Goal: Navigation & Orientation: Find specific page/section

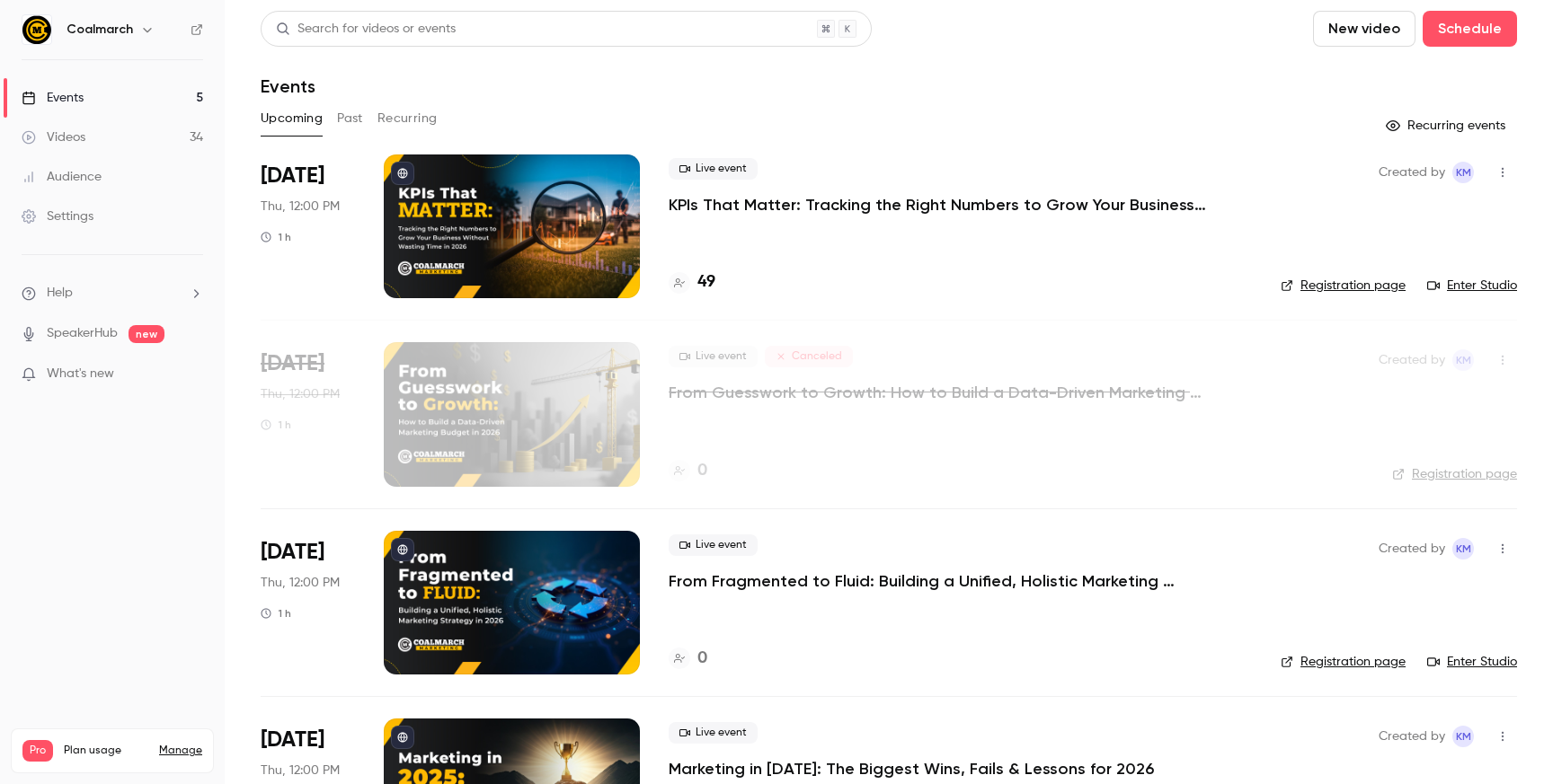
click at [794, 208] on p "KPIs That Matter: Tracking the Right Numbers to Grow Your Business Without Wast…" at bounding box center [937, 205] width 539 height 21
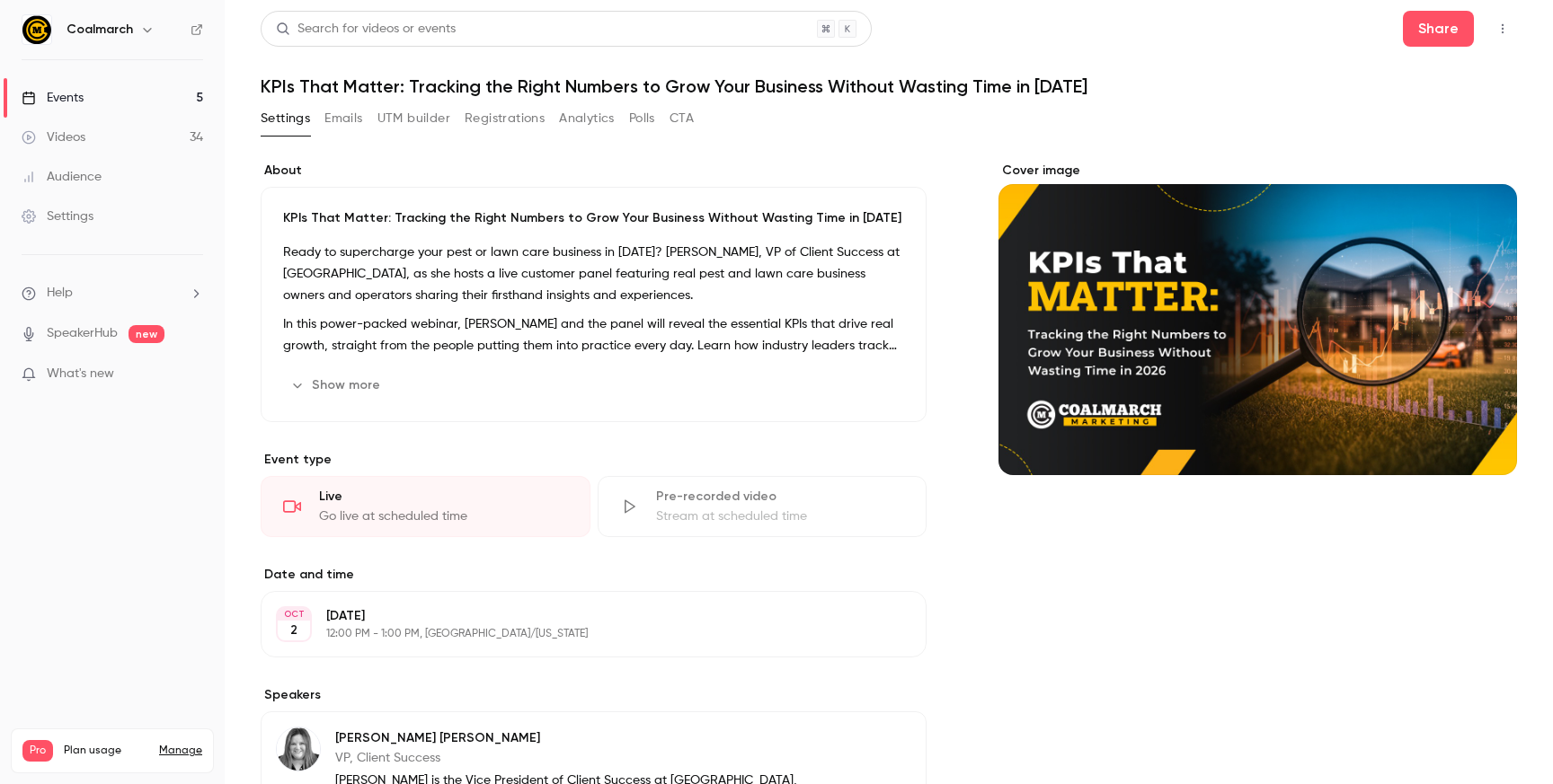
click at [126, 90] on link "Events 5" at bounding box center [112, 98] width 224 height 40
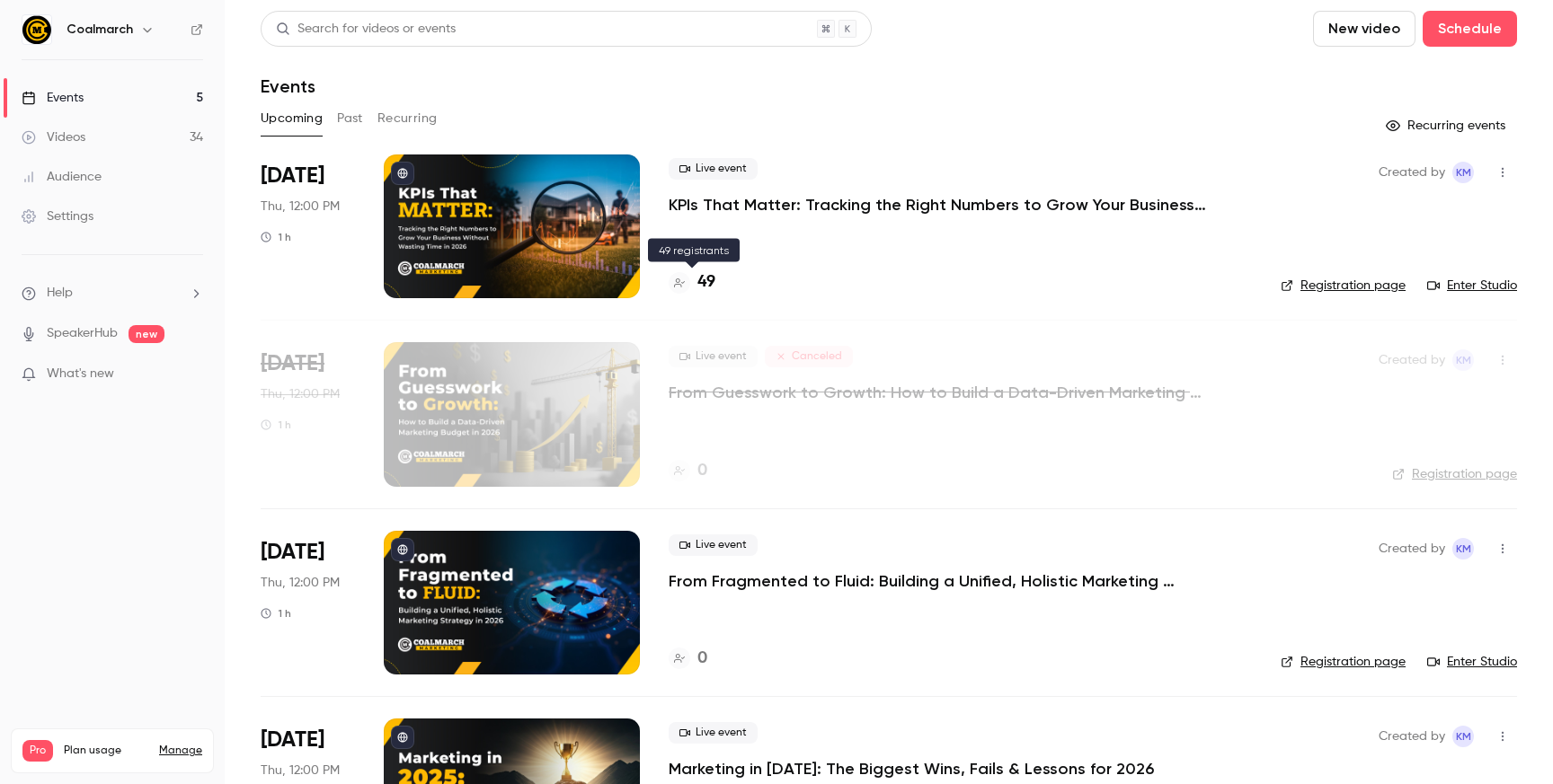
click at [695, 277] on div "49" at bounding box center [691, 282] width 46 height 24
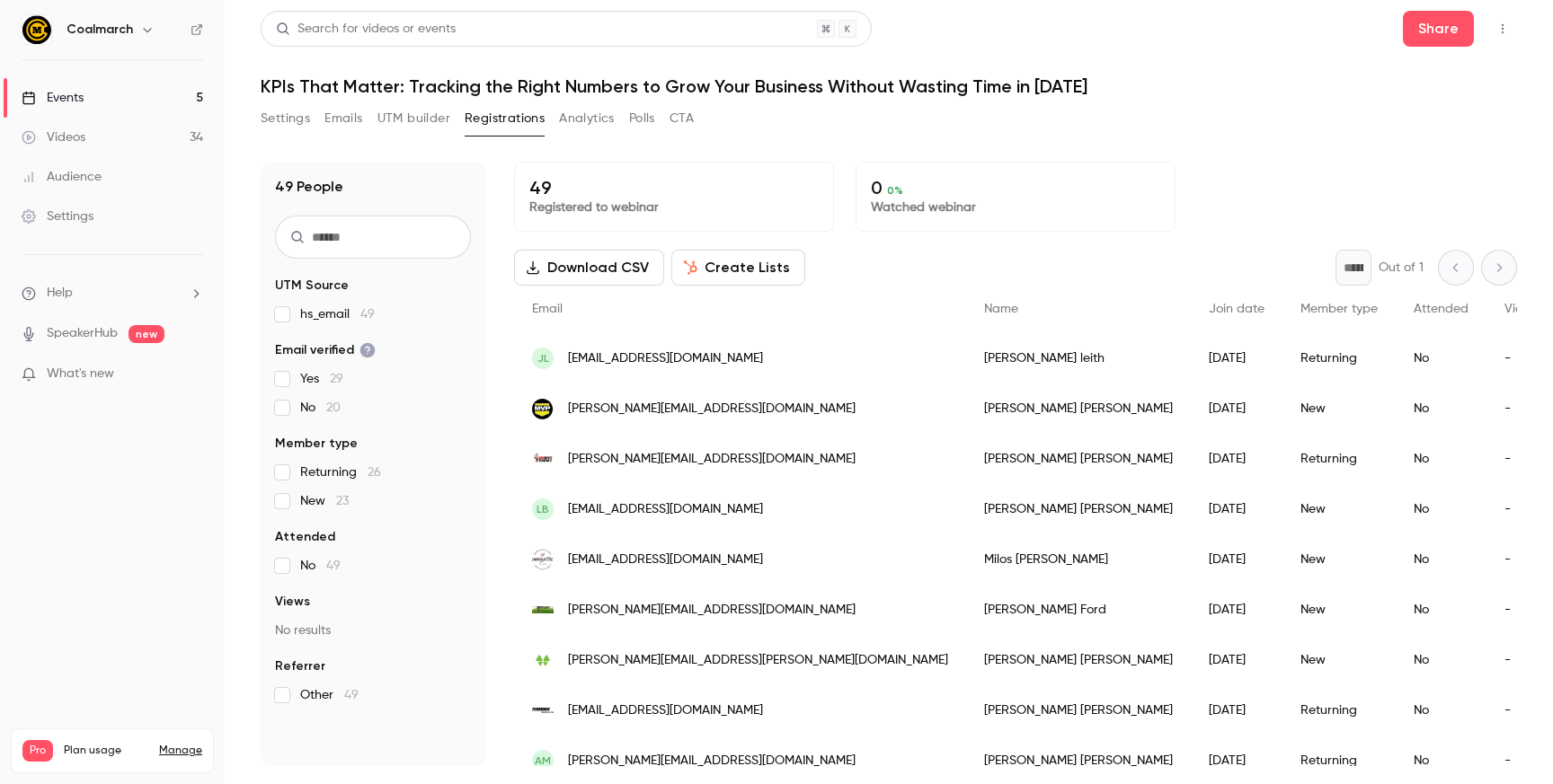
click at [764, 134] on div "Settings Emails UTM builder Registrations Analytics Polls CTA" at bounding box center [888, 122] width 1256 height 36
click at [136, 97] on link "Events 5" at bounding box center [112, 98] width 224 height 40
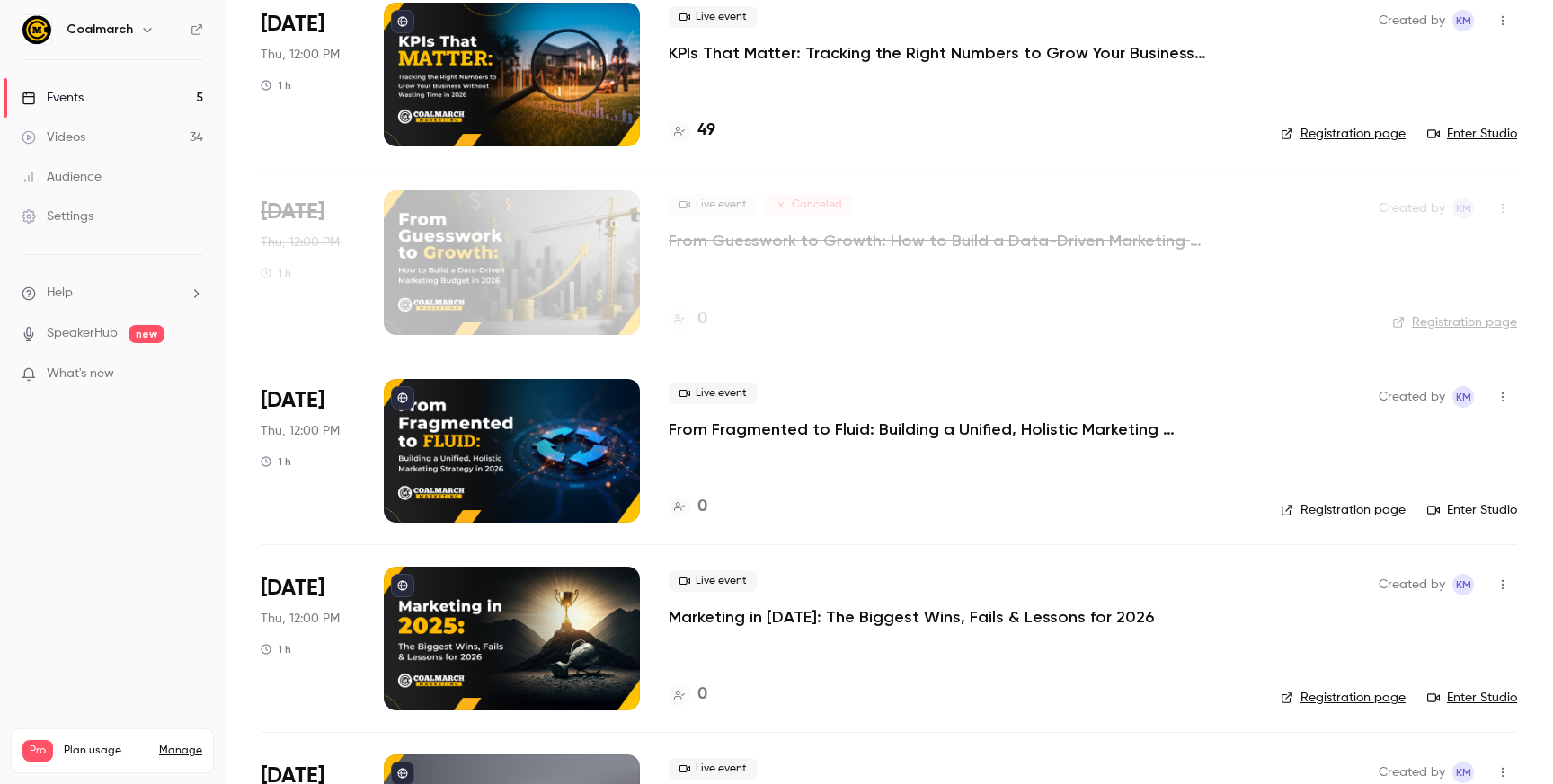
scroll to position [250, 0]
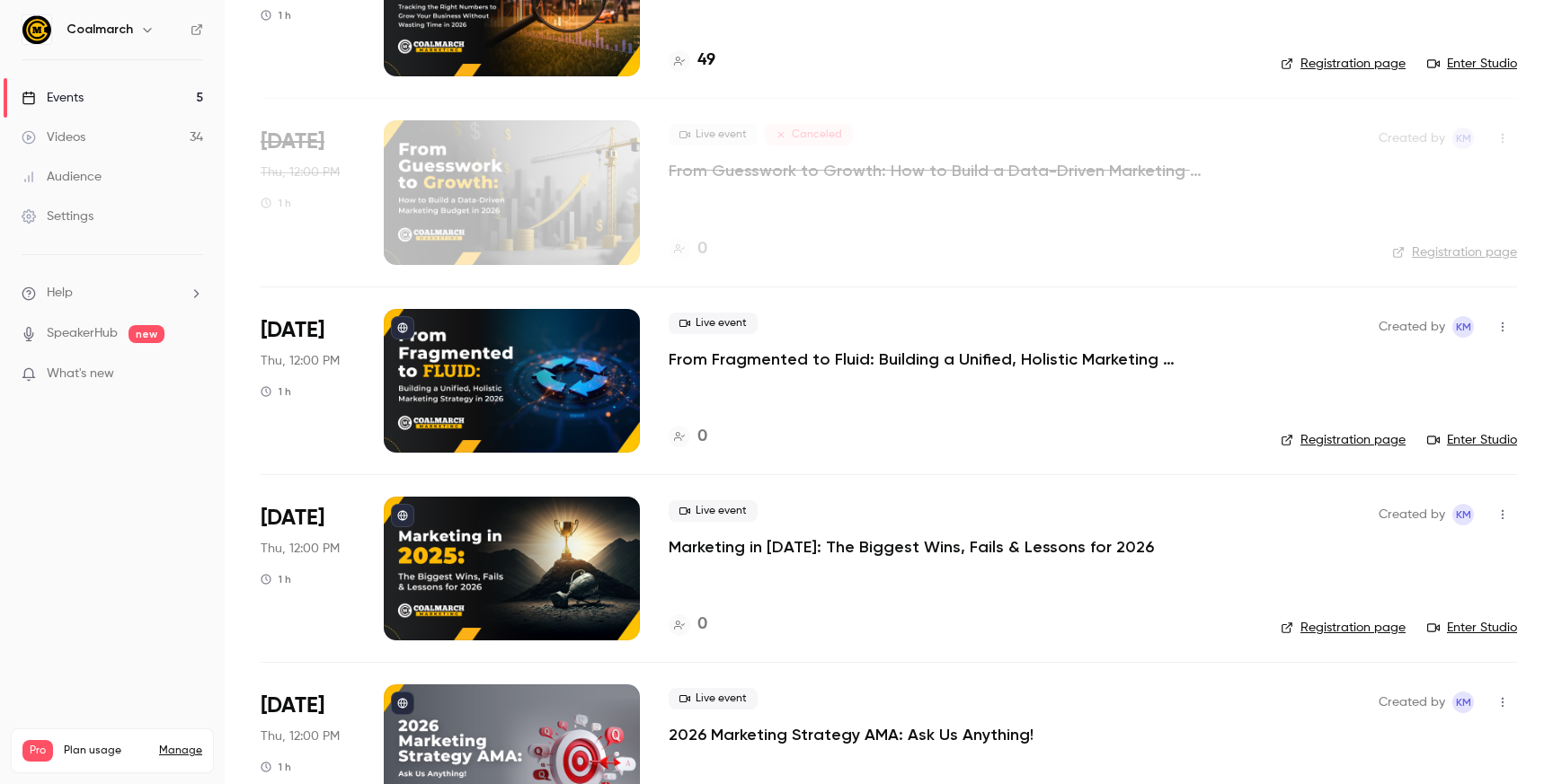
scroll to position [233, 0]
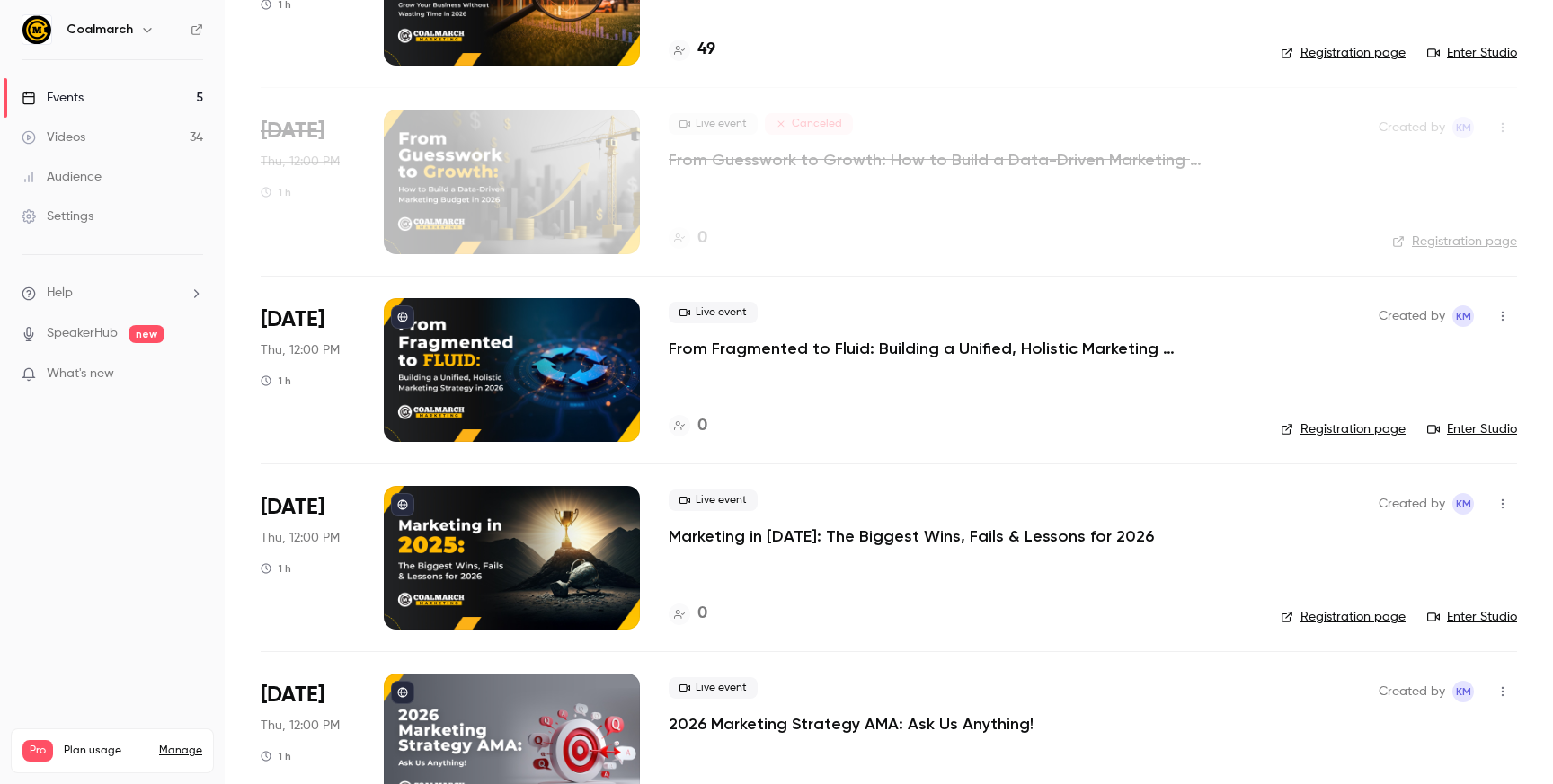
click at [744, 343] on p "From Fragmented to Fluid: Building a Unified, Holistic Marketing Strategy in [D…" at bounding box center [937, 348] width 539 height 21
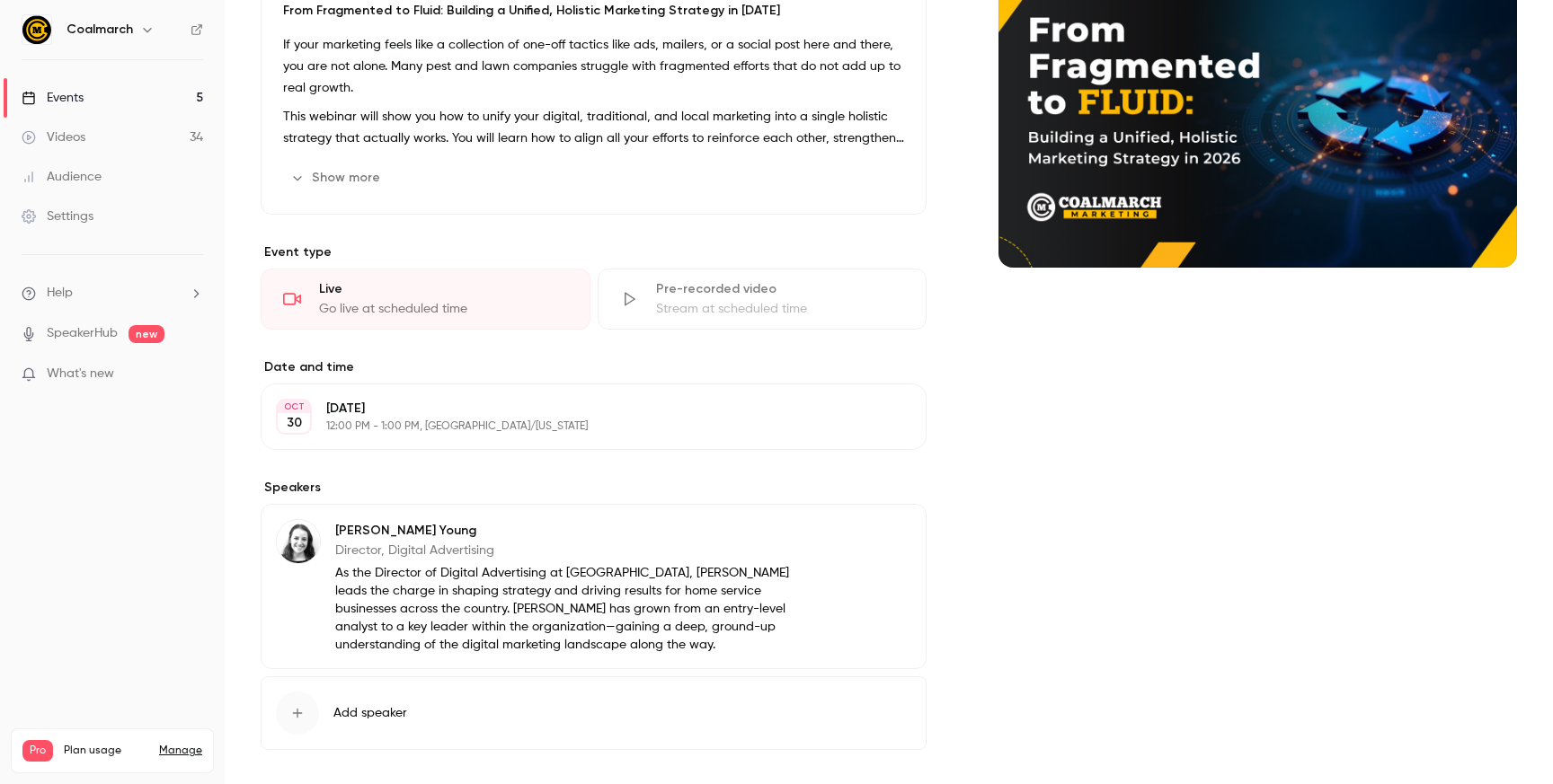
scroll to position [285, 0]
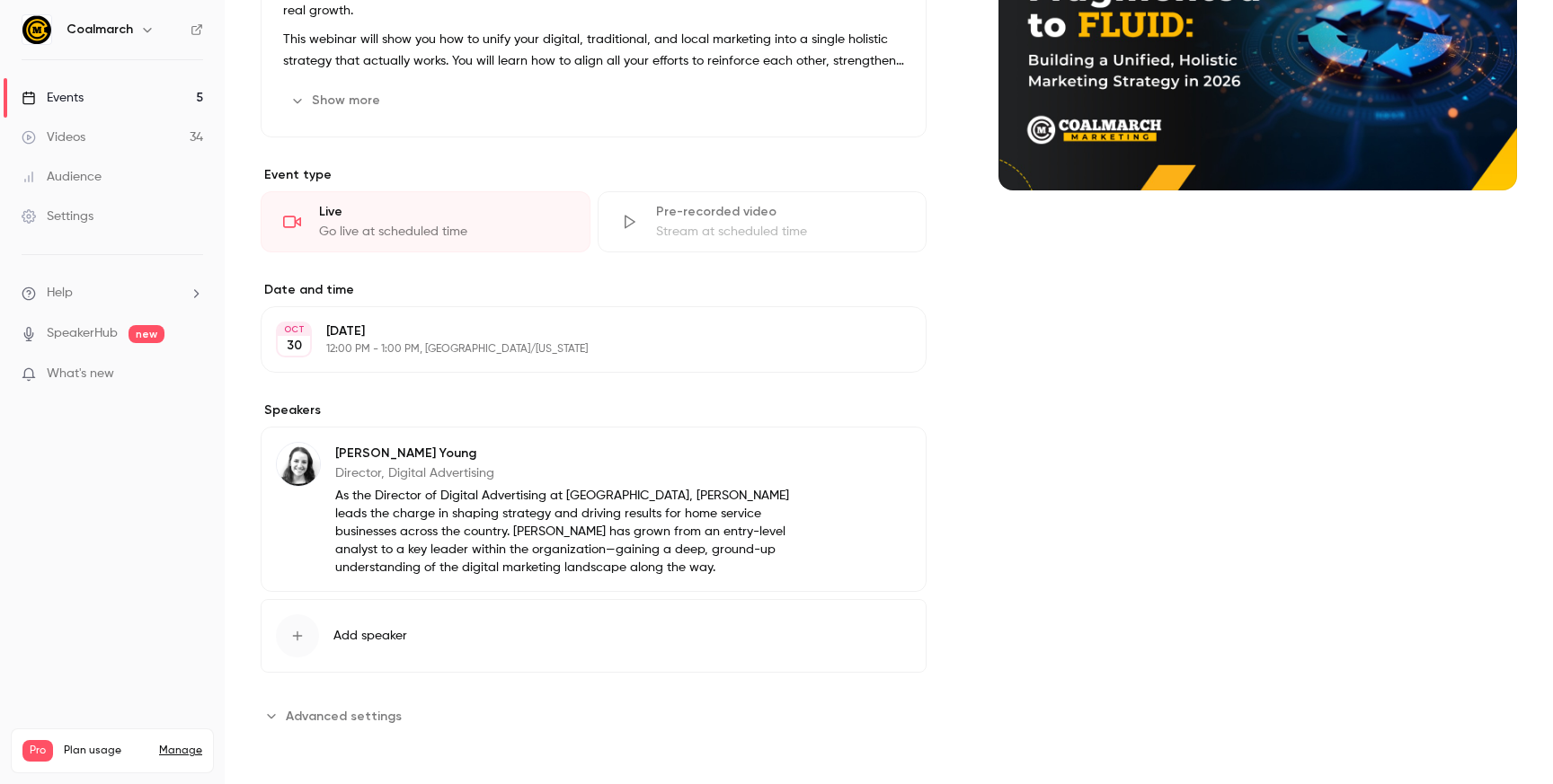
click at [101, 91] on link "Events 5" at bounding box center [112, 98] width 224 height 40
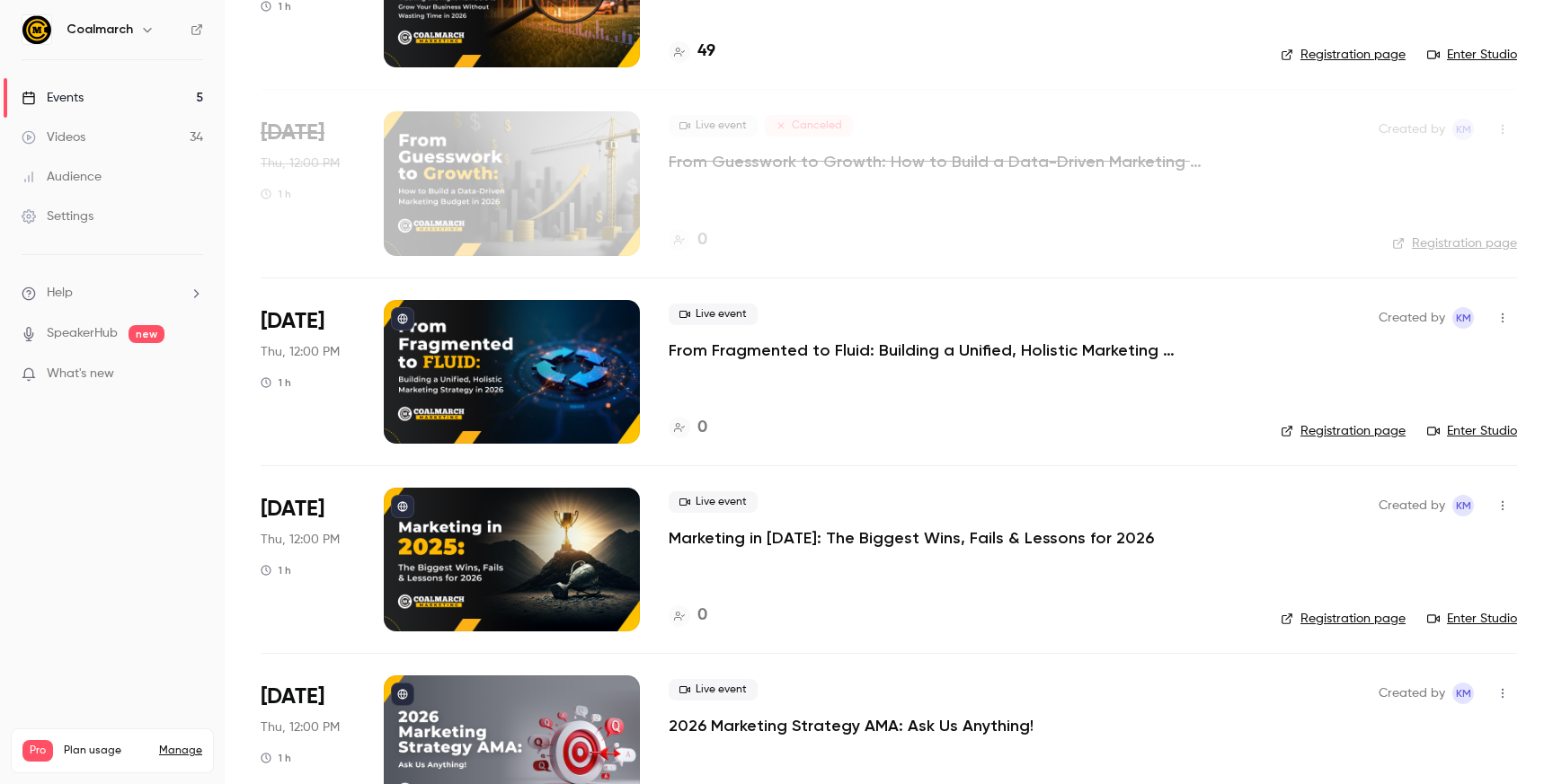
scroll to position [298, 0]
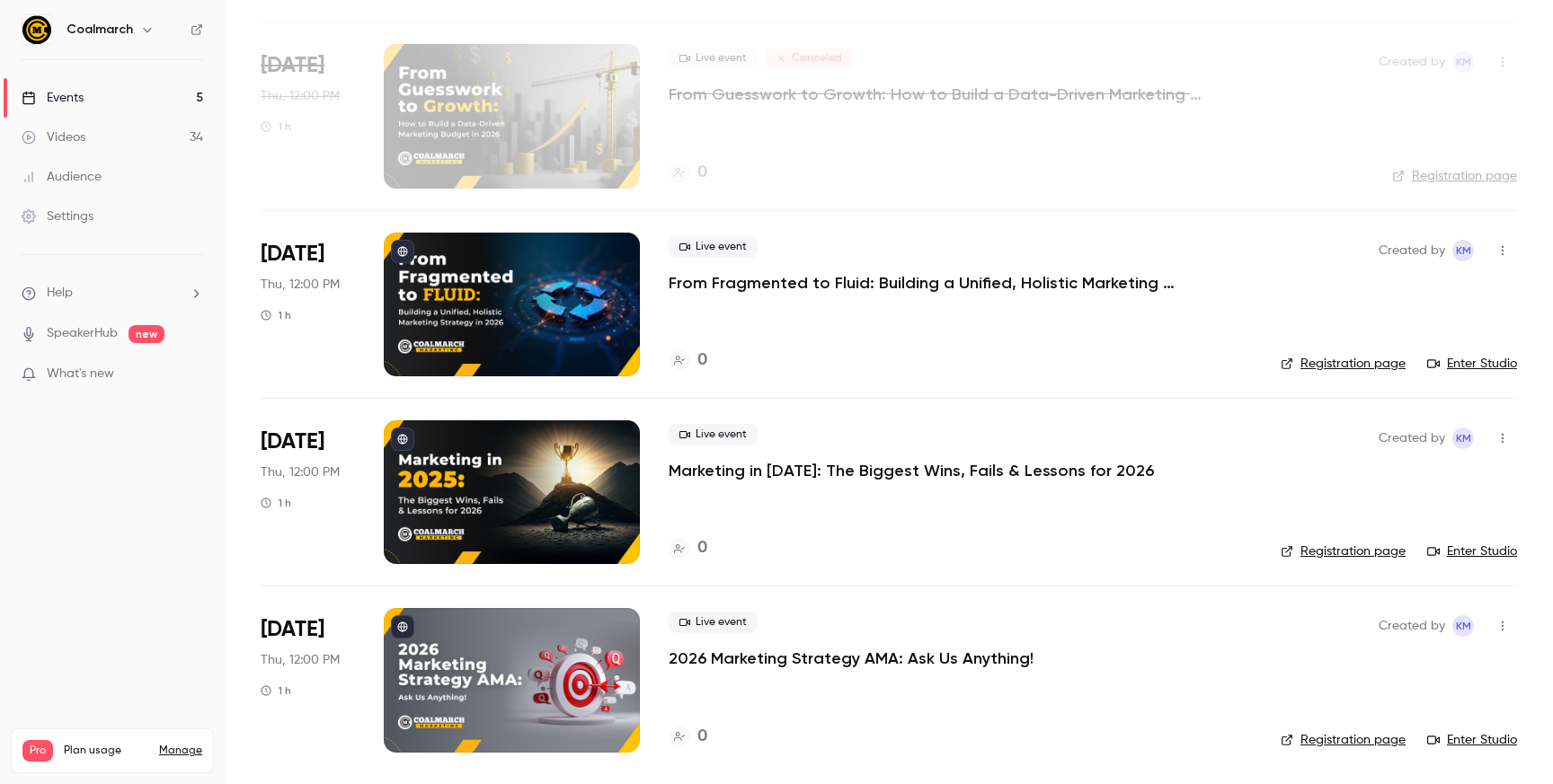
click at [732, 473] on p "Marketing in [DATE]: The Biggest Wins, Fails & Lessons for 2026" at bounding box center [911, 471] width 485 height 21
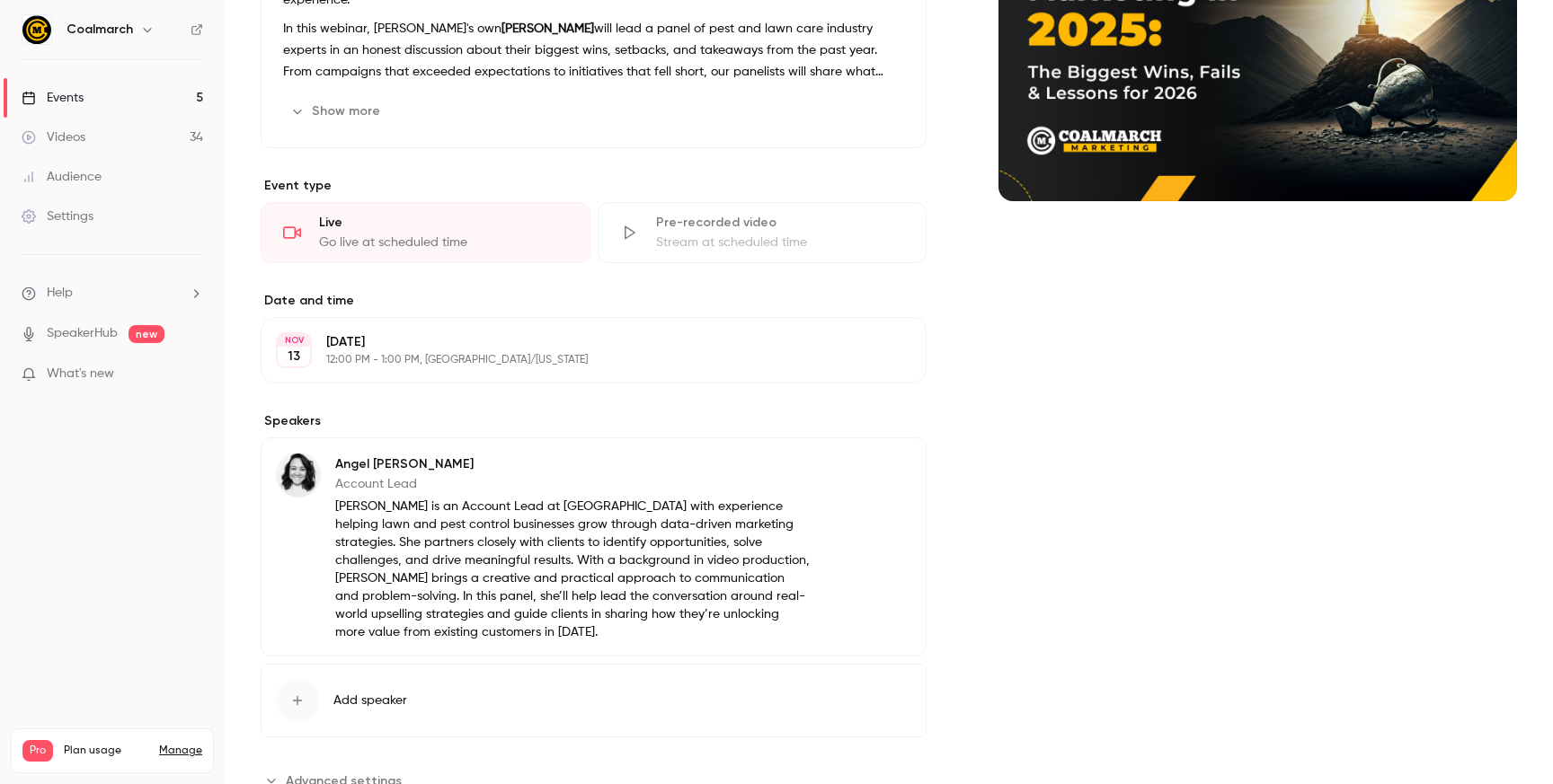
scroll to position [338, 0]
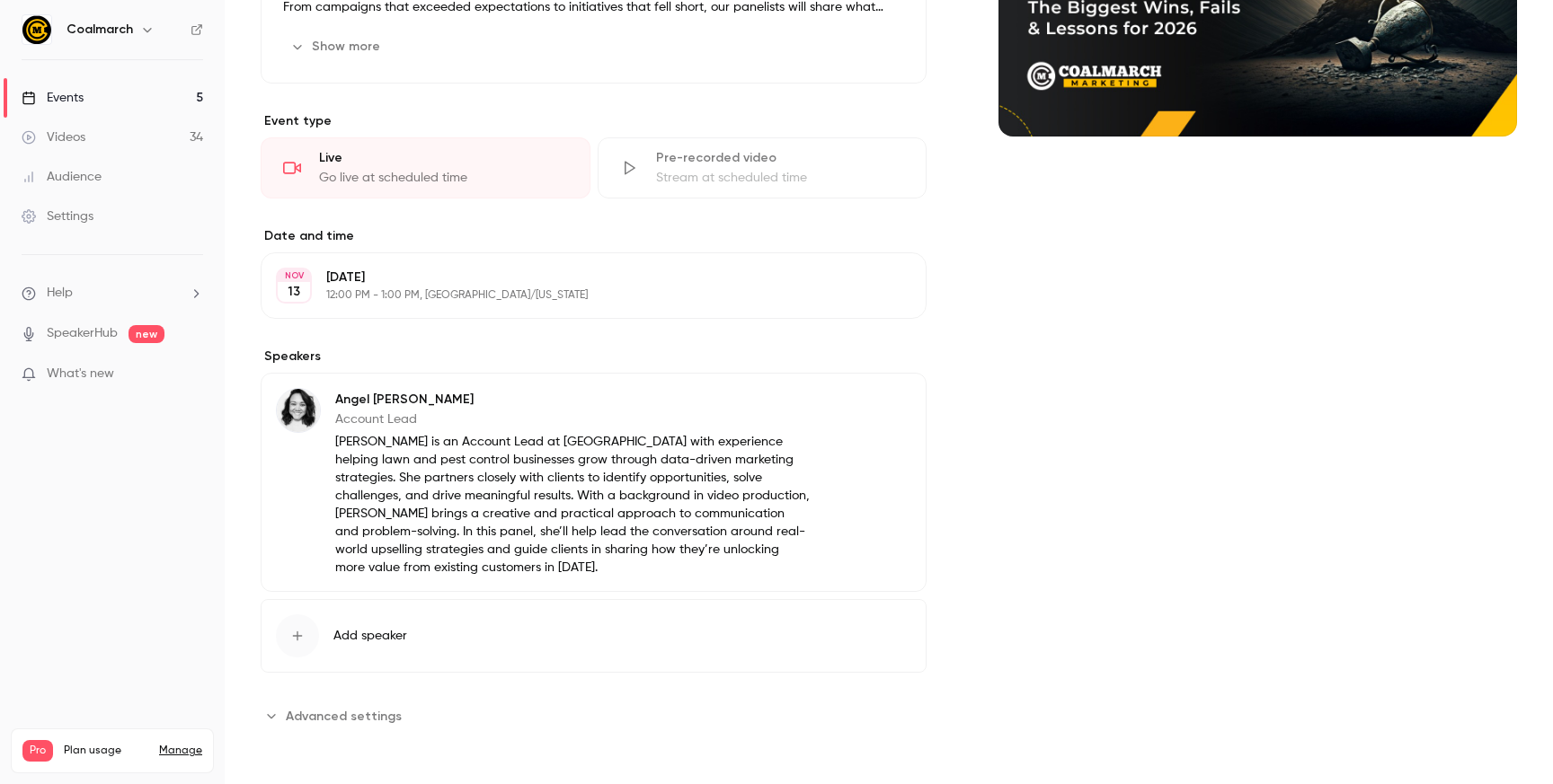
click at [109, 89] on link "Events 5" at bounding box center [112, 98] width 224 height 40
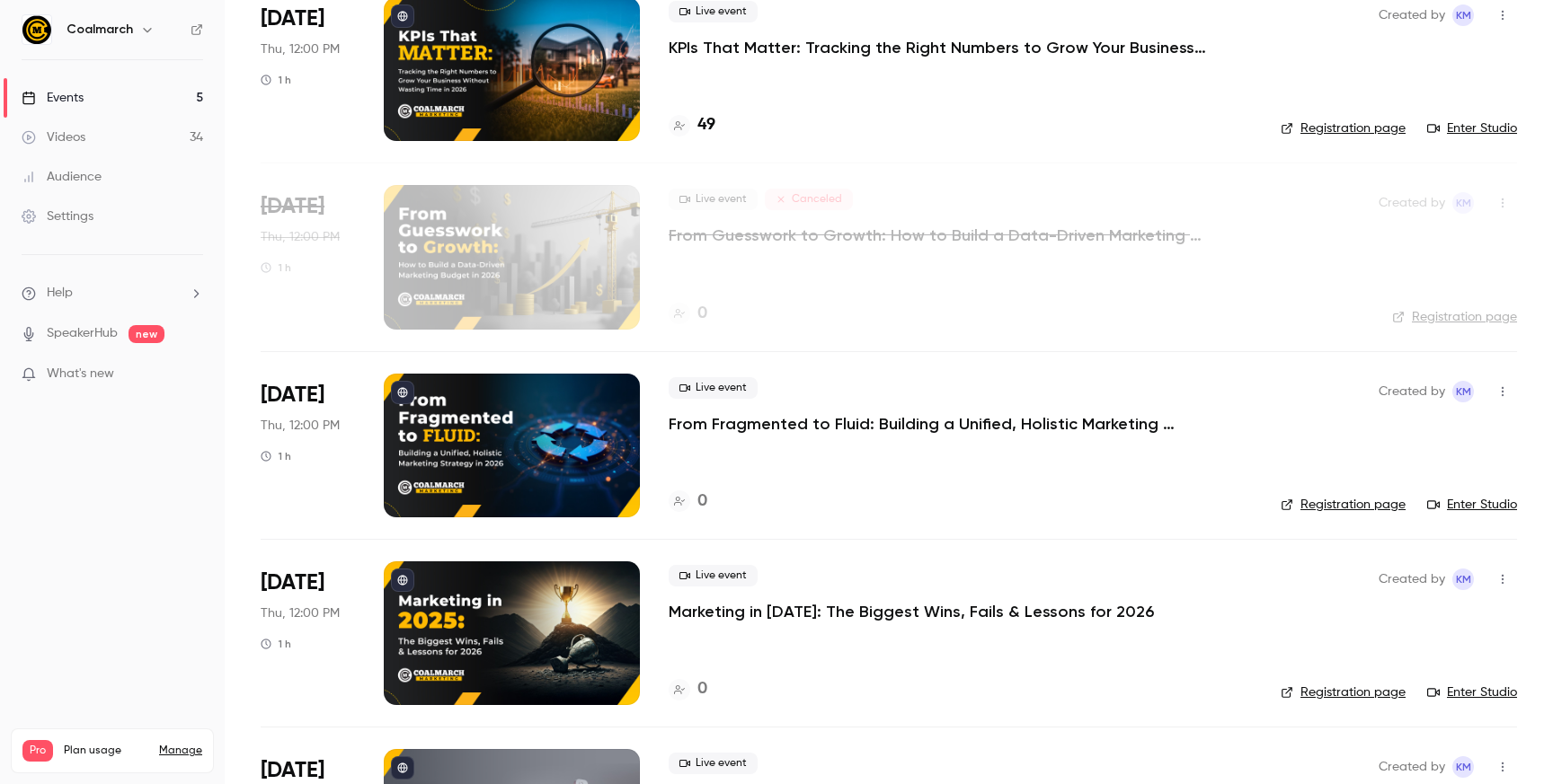
scroll to position [298, 0]
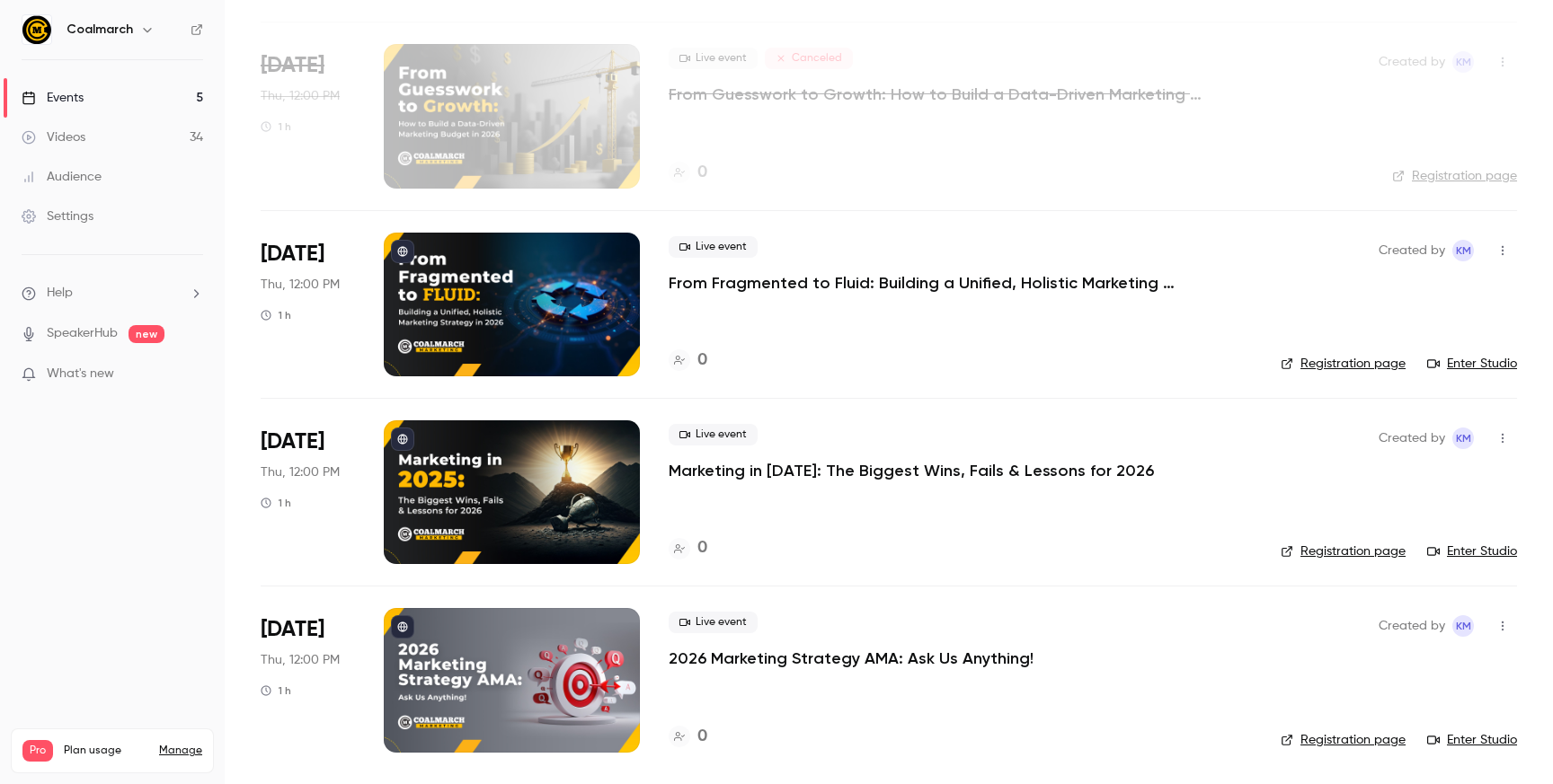
click at [704, 667] on p "2026 Marketing Strategy AMA: Ask Us Anything!" at bounding box center [850, 658] width 365 height 21
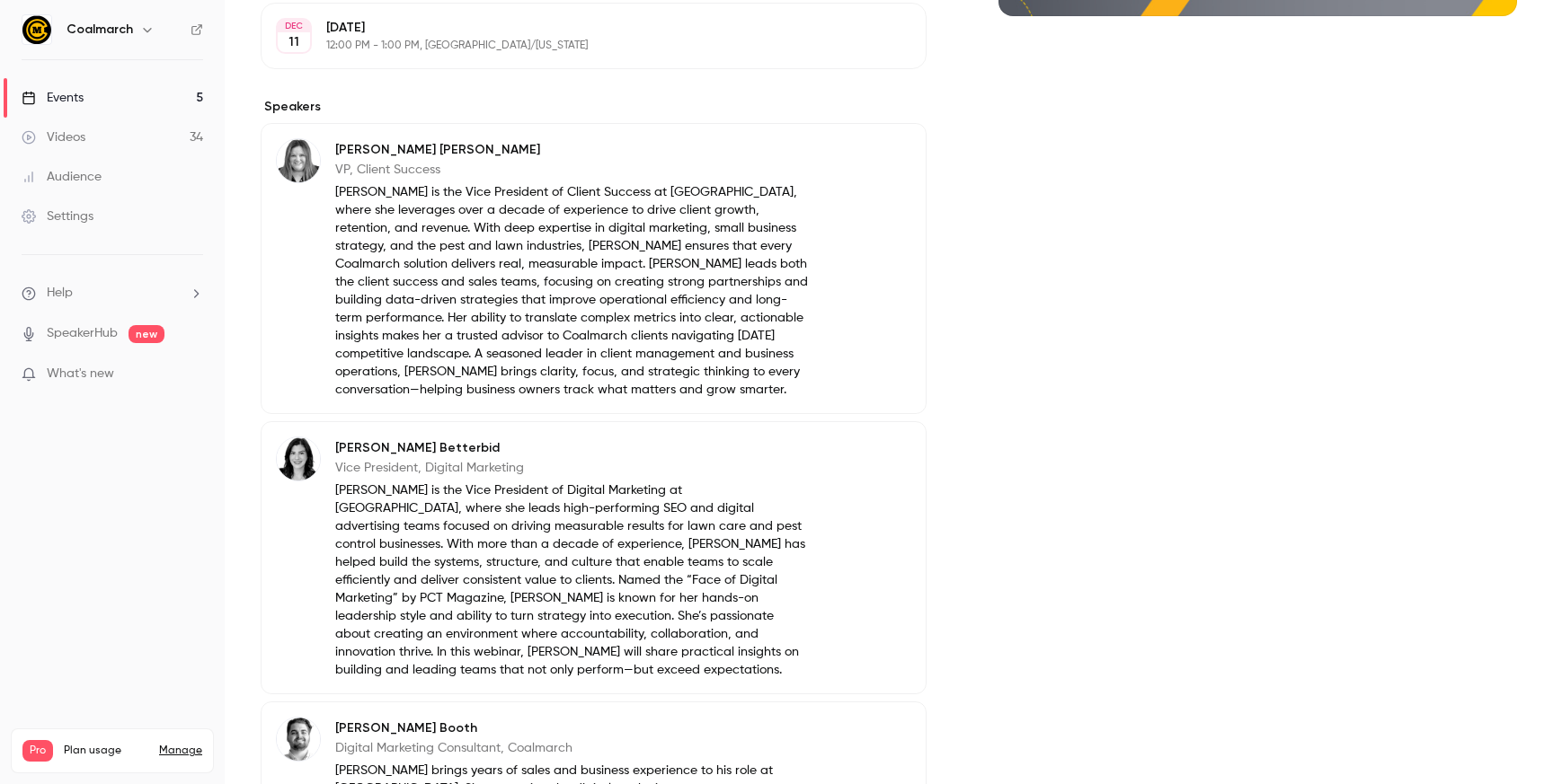
scroll to position [420, 0]
